Goal: Complete Application Form: Complete application form

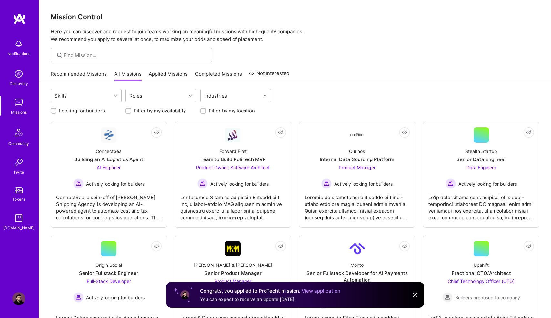
click at [318, 292] on link "View application" at bounding box center [321, 291] width 39 height 6
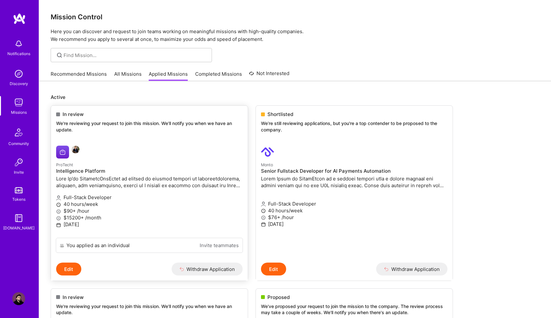
click at [124, 121] on p "We're reviewing your request to join this mission. We'll notify you when we hav…" at bounding box center [149, 126] width 186 height 13
click at [69, 270] on button "Edit" at bounding box center [68, 269] width 25 height 13
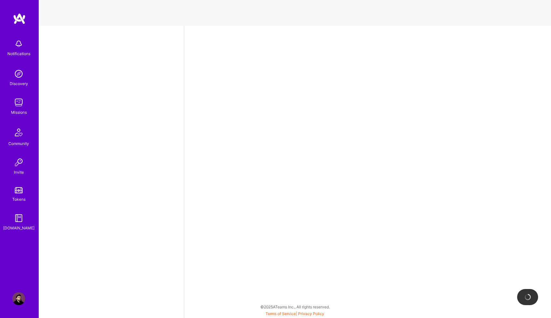
select select "RS"
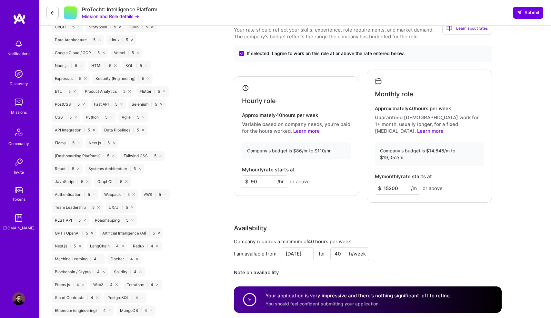
scroll to position [519, 0]
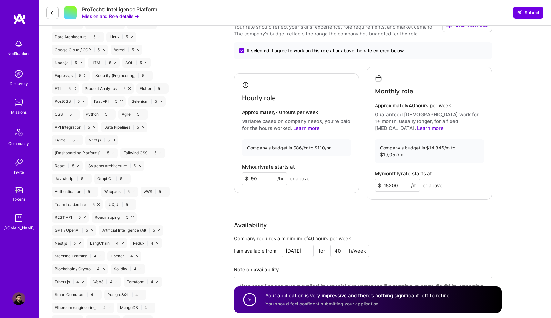
click at [262, 173] on input "90" at bounding box center [264, 179] width 45 height 13
type input "110"
click at [397, 179] on input "15200" at bounding box center [397, 185] width 45 height 13
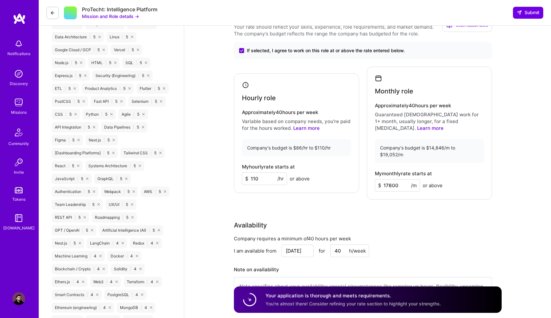
click at [485, 221] on div "Availability" at bounding box center [363, 226] width 258 height 10
click at [399, 179] on input "17600" at bounding box center [397, 185] width 45 height 13
type input "18200"
click at [412, 204] on div "Rate Your rate should reflect your skills, experience, role requirements, and m…" at bounding box center [368, 163] width 268 height 298
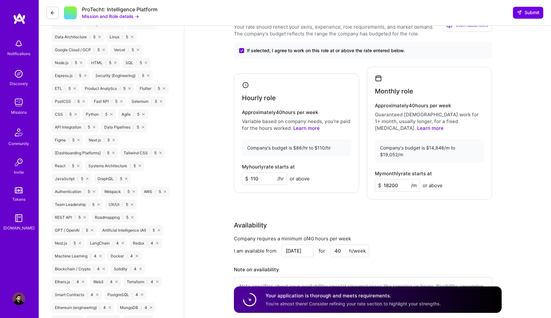
click at [264, 173] on input "110" at bounding box center [264, 179] width 45 height 13
type input "109"
click at [399, 221] on div "Availability" at bounding box center [363, 226] width 258 height 10
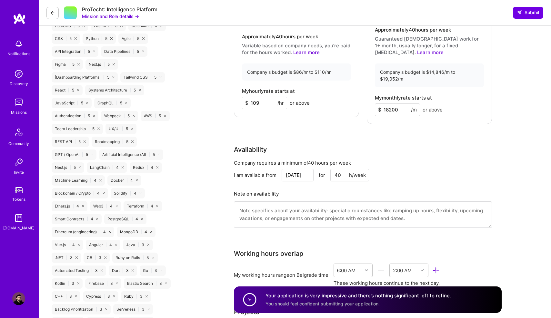
scroll to position [500, 0]
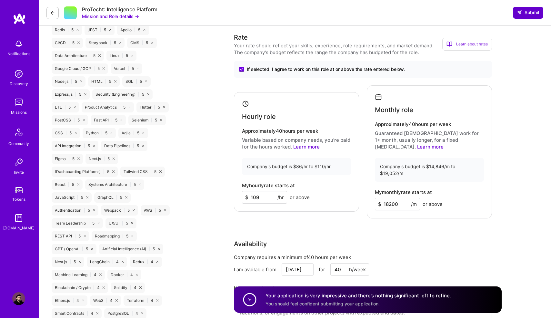
click at [523, 11] on span "Submit" at bounding box center [528, 12] width 23 height 6
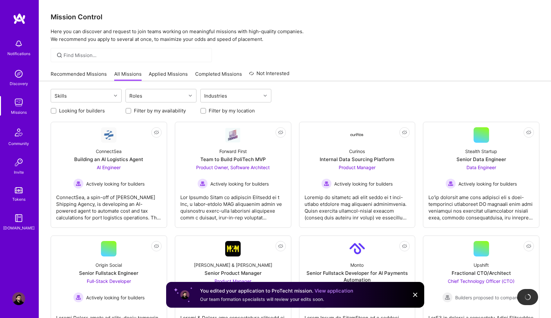
click at [368, 74] on div "Recommended Missions All Missions Applied Missions Completed Missions Not Inter…" at bounding box center [295, 74] width 489 height 14
click at [415, 295] on img at bounding box center [415, 295] width 8 height 8
